Goal: Task Accomplishment & Management: Use online tool/utility

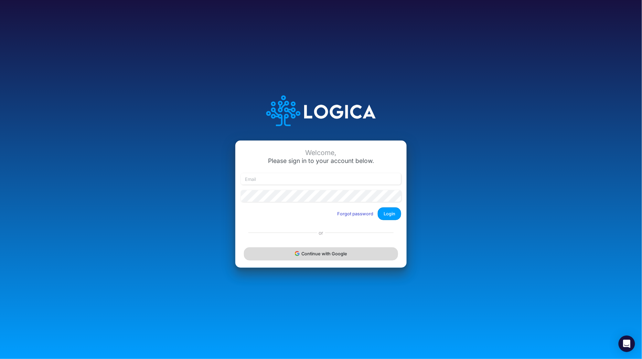
click at [309, 258] on button "Continue with Google" at bounding box center [321, 253] width 154 height 13
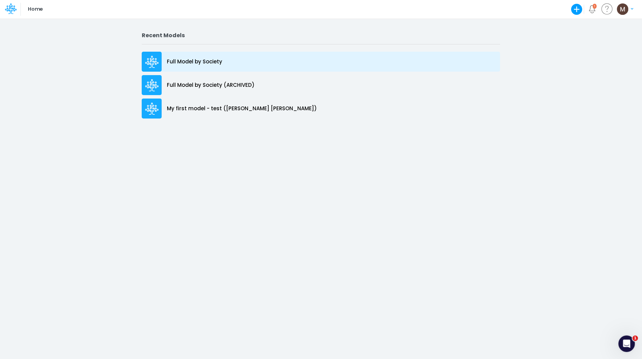
click at [208, 62] on p "Full Model by Society" at bounding box center [194, 62] width 55 height 8
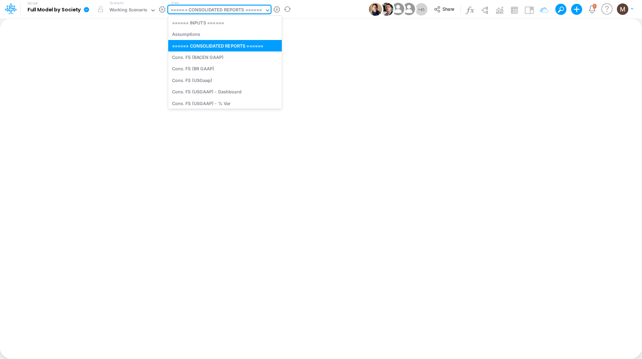
click at [222, 8] on div "====== CONSOLIDATED REPORTS ======" at bounding box center [217, 11] width 92 height 8
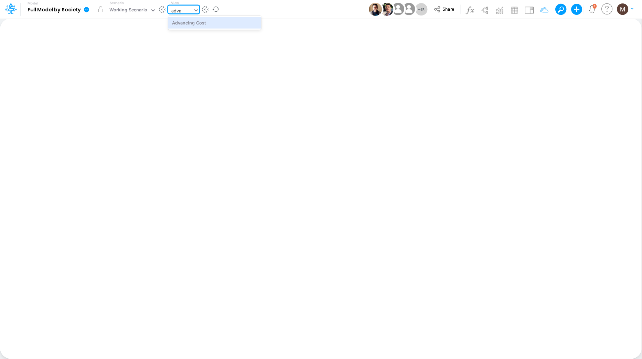
type input "advan"
click at [198, 20] on div "Advancing Cost" at bounding box center [214, 22] width 93 height 11
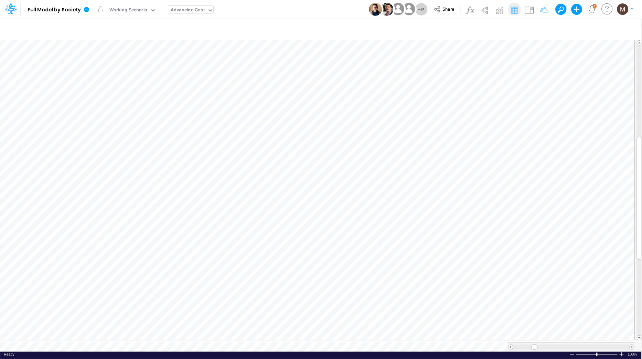
scroll to position [0, 0]
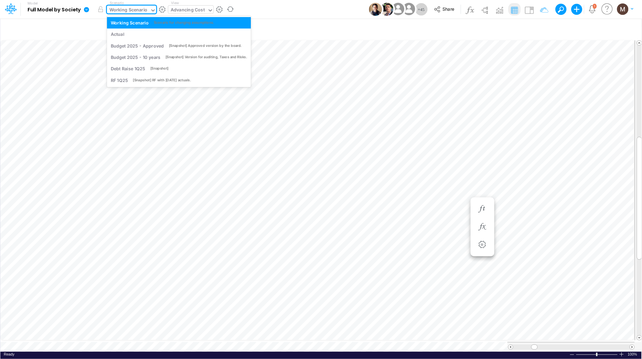
click at [138, 12] on div "Working Scenario" at bounding box center [128, 11] width 38 height 8
click at [136, 37] on div "Actual" at bounding box center [179, 34] width 137 height 7
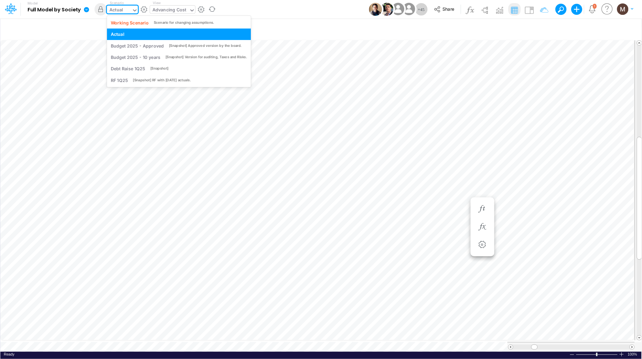
click at [131, 12] on div "Actual" at bounding box center [119, 11] width 25 height 10
click at [135, 27] on div "Working Scenario Scenario for changing assumptions." at bounding box center [179, 22] width 144 height 11
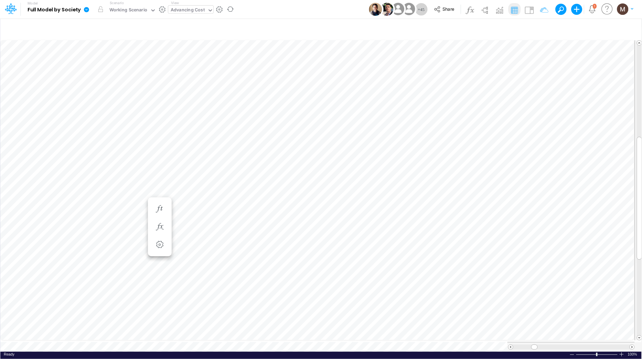
scroll to position [0, 0]
